Goal: Information Seeking & Learning: Learn about a topic

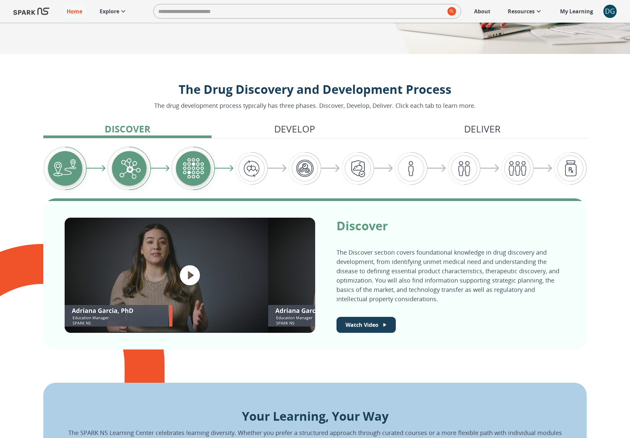
scroll to position [500, 0]
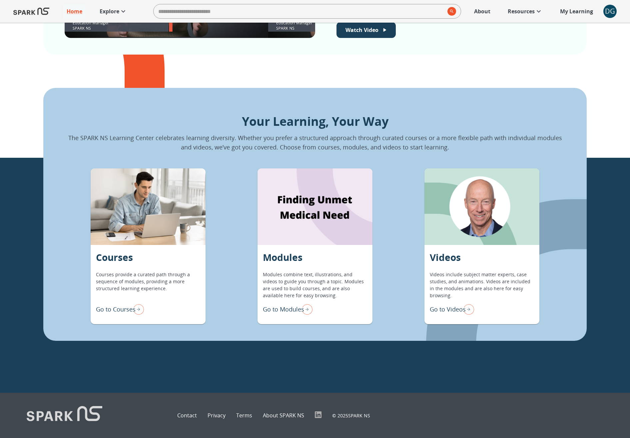
click at [297, 310] on p "Go to Modules" at bounding box center [283, 309] width 41 height 9
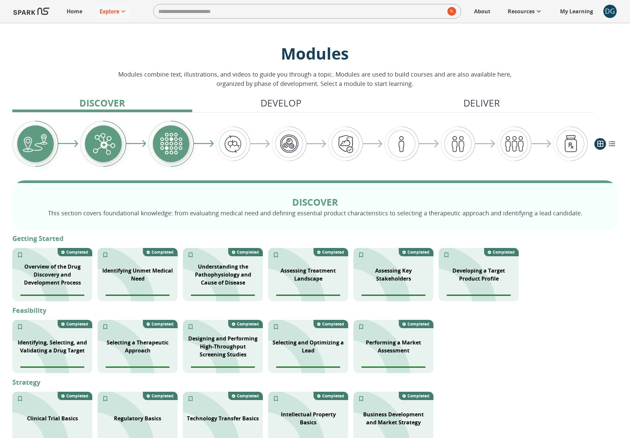
click at [608, 14] on div "DG" at bounding box center [609, 11] width 13 height 13
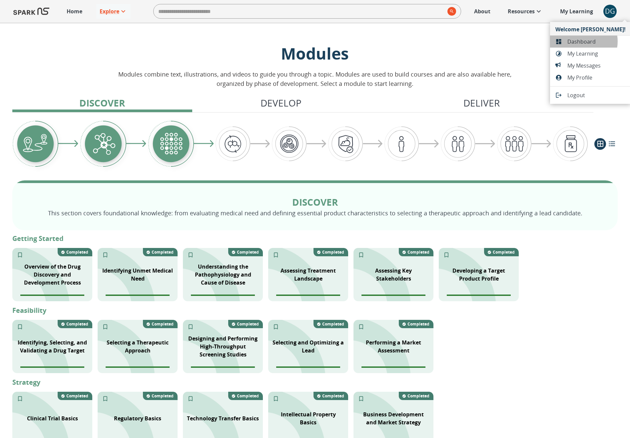
click at [581, 41] on span "Dashboard" at bounding box center [596, 42] width 58 height 8
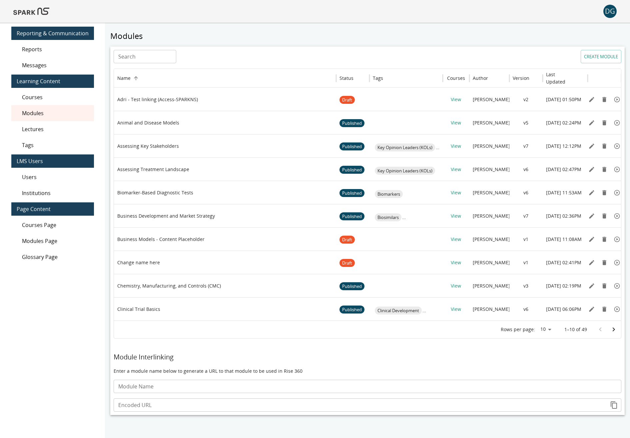
click at [48, 65] on span "Messages" at bounding box center [55, 65] width 67 height 8
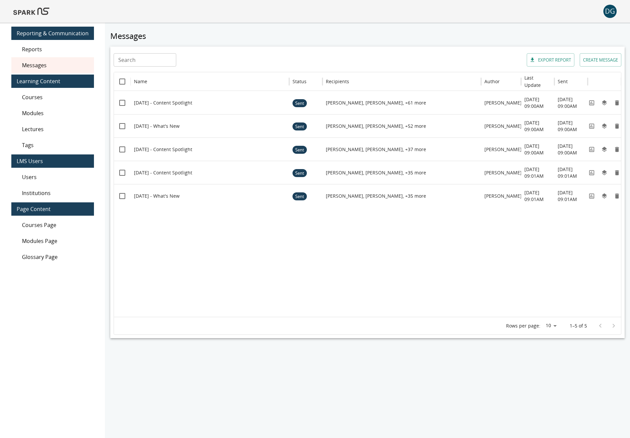
click at [609, 14] on div "DG" at bounding box center [609, 11] width 13 height 13
click at [317, 239] on div at bounding box center [315, 219] width 630 height 438
click at [592, 103] on icon "View" at bounding box center [591, 103] width 7 height 7
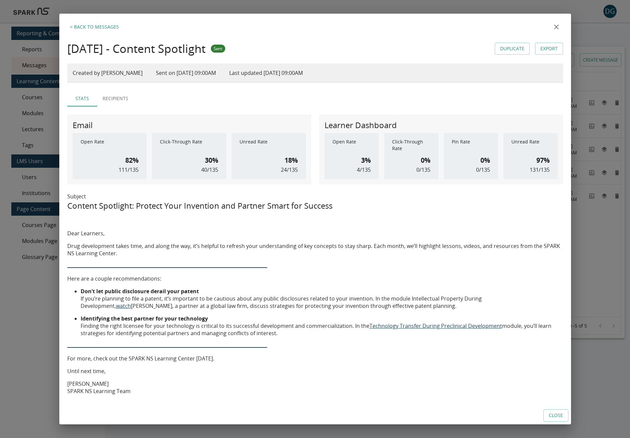
click at [555, 29] on icon "close" at bounding box center [556, 27] width 8 height 8
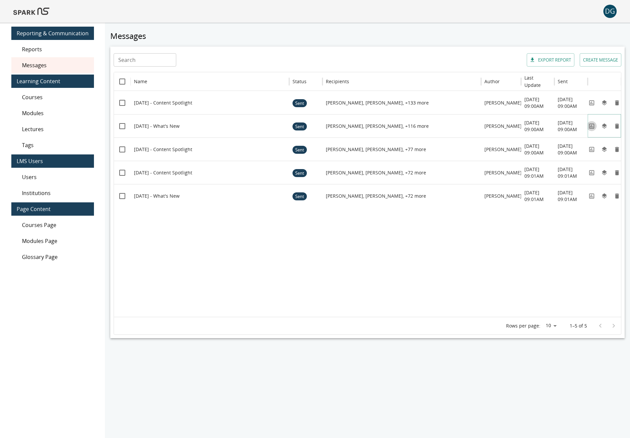
click at [593, 122] on button "View" at bounding box center [591, 126] width 10 height 10
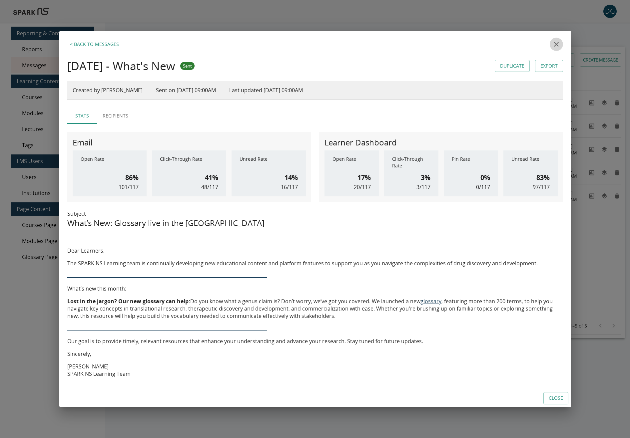
click at [551, 43] on button "close" at bounding box center [555, 44] width 13 height 13
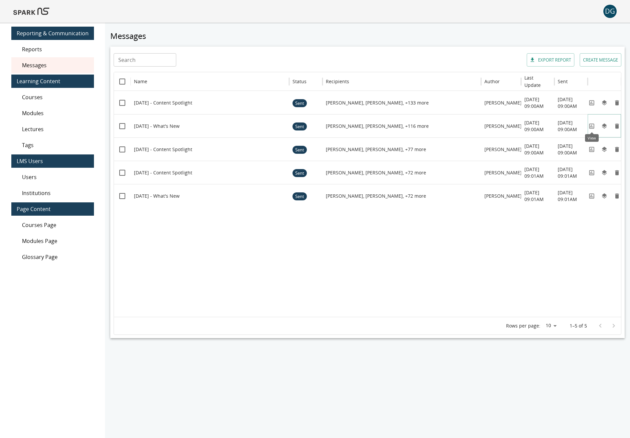
click at [593, 127] on icon "View" at bounding box center [591, 126] width 5 height 5
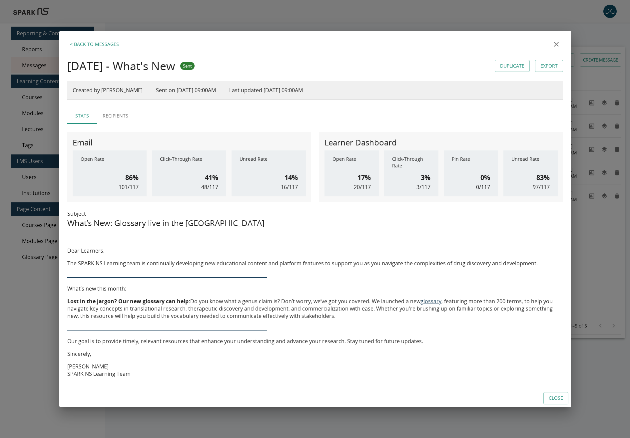
click at [554, 45] on icon "close" at bounding box center [556, 44] width 8 height 8
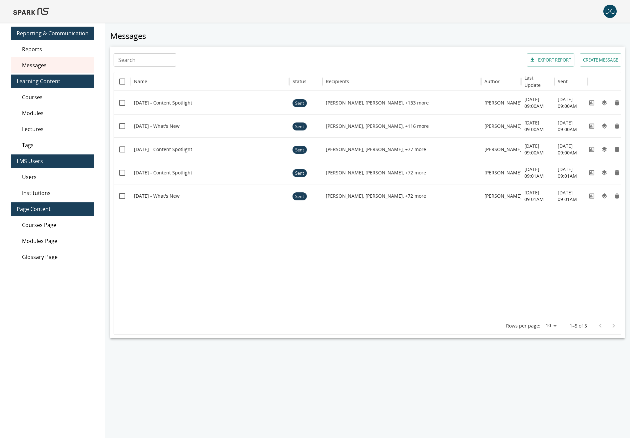
click at [593, 100] on icon "View" at bounding box center [591, 102] width 5 height 5
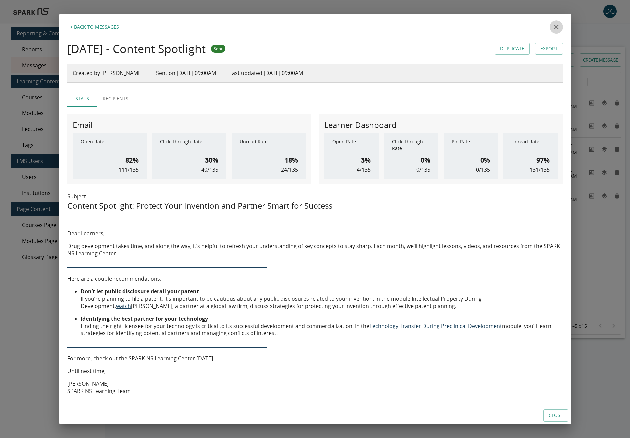
click at [556, 30] on icon "close" at bounding box center [556, 27] width 8 height 8
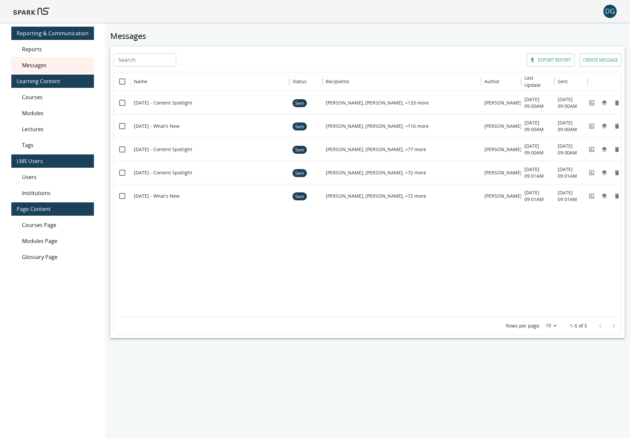
click at [57, 70] on div "Messages" at bounding box center [52, 65] width 83 height 16
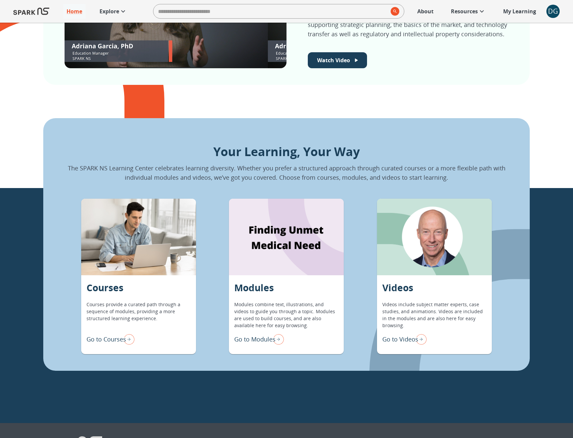
scroll to position [464, 0]
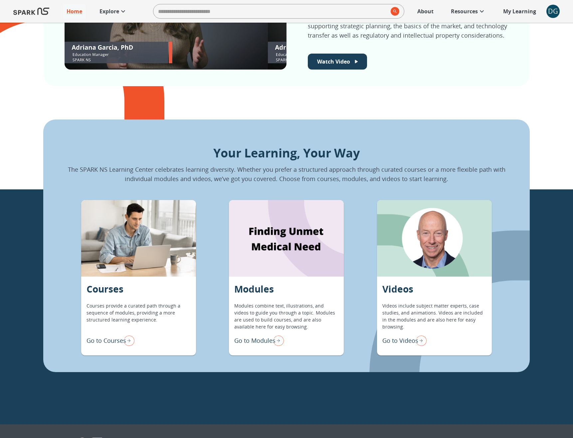
click at [261, 345] on div "Go to Modules" at bounding box center [259, 341] width 50 height 14
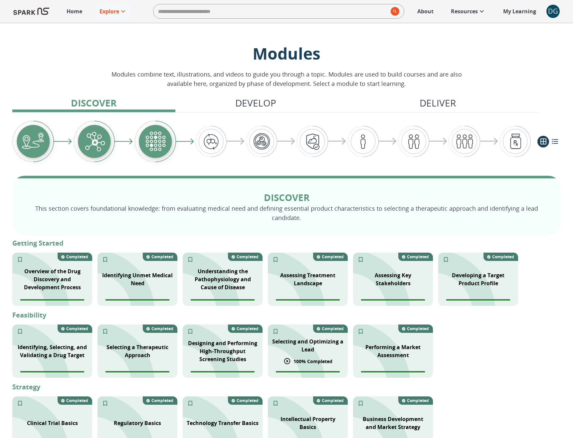
click at [307, 345] on p "Selecting and Optimizing a Lead" at bounding box center [308, 346] width 72 height 16
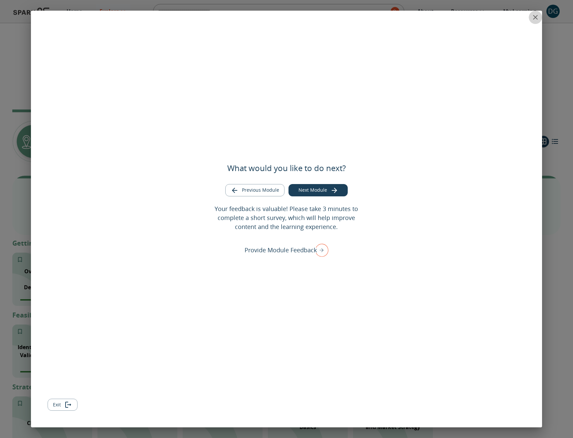
click at [537, 18] on icon "close" at bounding box center [536, 17] width 8 height 8
